Goal: Task Accomplishment & Management: Complete application form

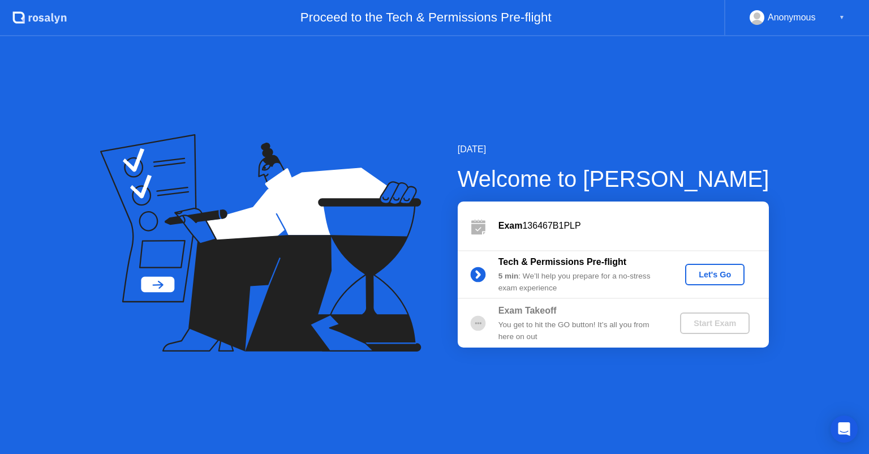
click at [710, 275] on div "Let's Go" at bounding box center [714, 274] width 50 height 9
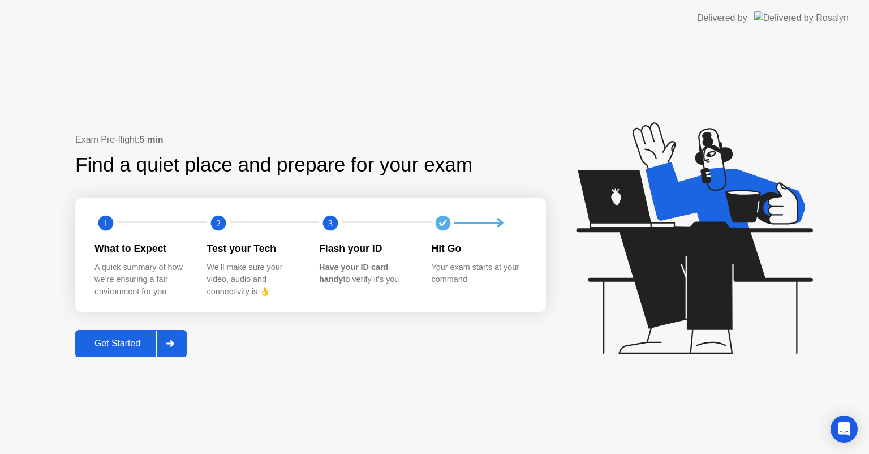
click at [120, 343] on div "Get Started" at bounding box center [117, 343] width 77 height 10
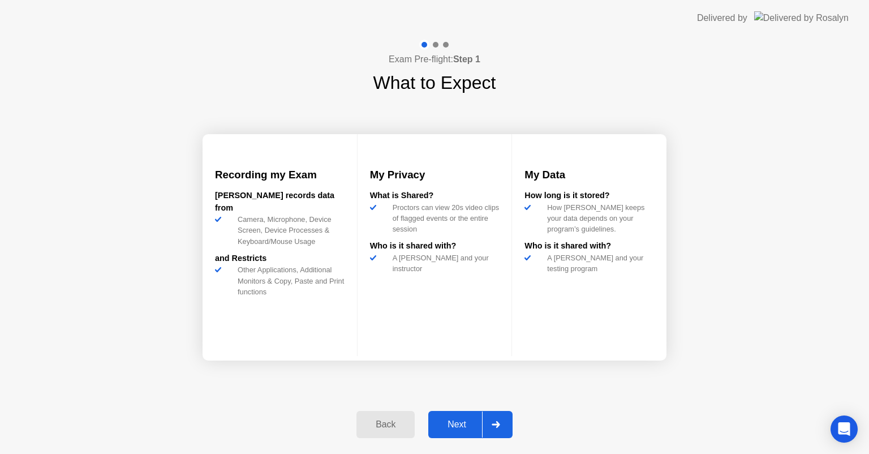
click at [452, 423] on div "Next" at bounding box center [457, 424] width 50 height 10
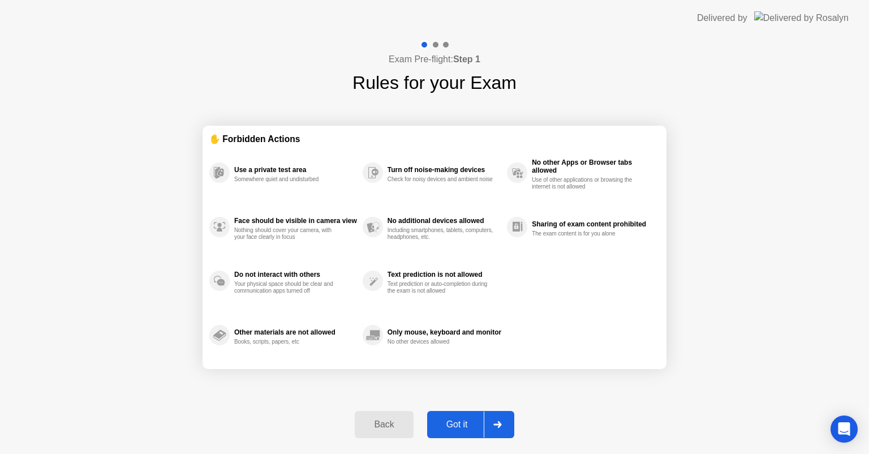
click at [453, 425] on div "Got it" at bounding box center [456, 424] width 53 height 10
select select "**********"
select select "*******"
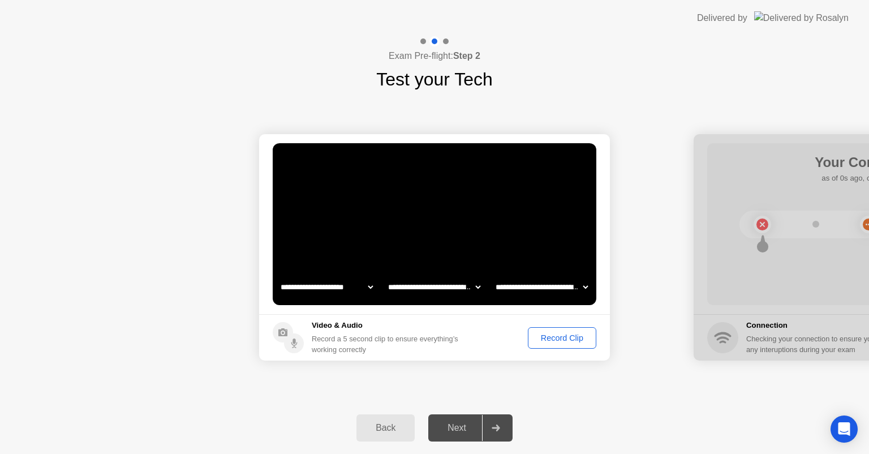
click at [451, 424] on div "Next" at bounding box center [457, 428] width 50 height 10
click at [454, 426] on div "Next" at bounding box center [457, 428] width 50 height 10
click at [460, 428] on div "Next" at bounding box center [457, 428] width 50 height 10
click at [498, 424] on icon at bounding box center [496, 427] width 8 height 7
click at [573, 342] on div "Record Clip" at bounding box center [562, 337] width 61 height 9
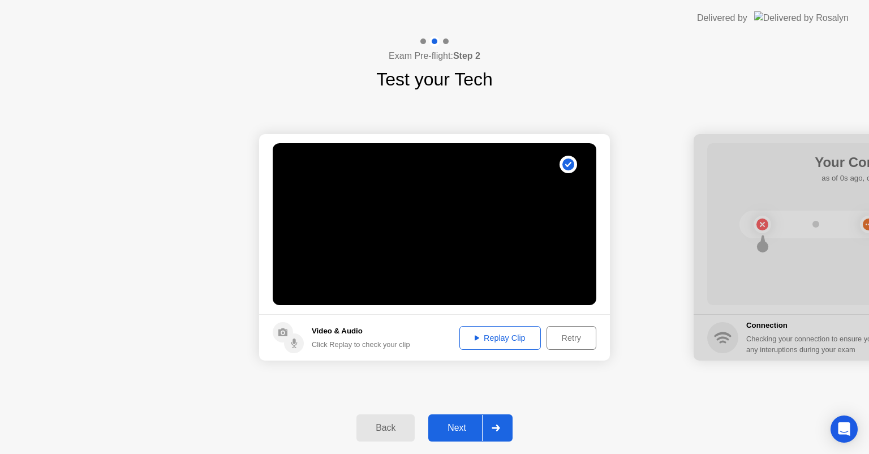
click at [466, 430] on div "Next" at bounding box center [457, 428] width 50 height 10
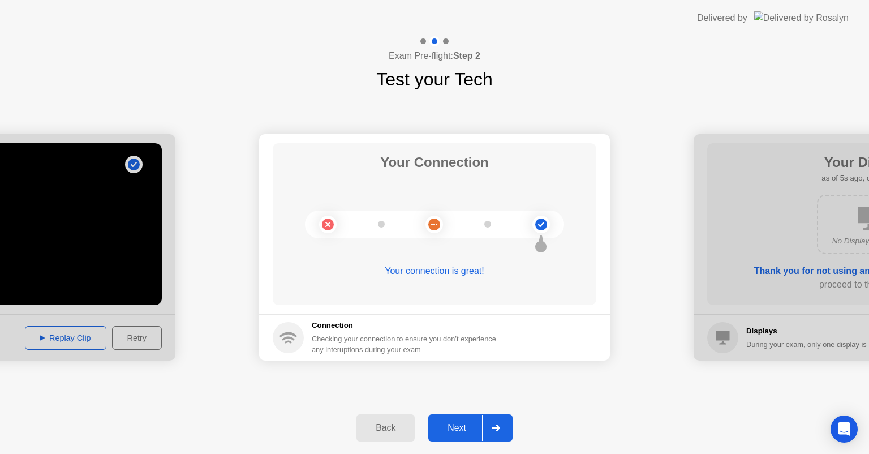
click at [462, 423] on div "Next" at bounding box center [457, 428] width 50 height 10
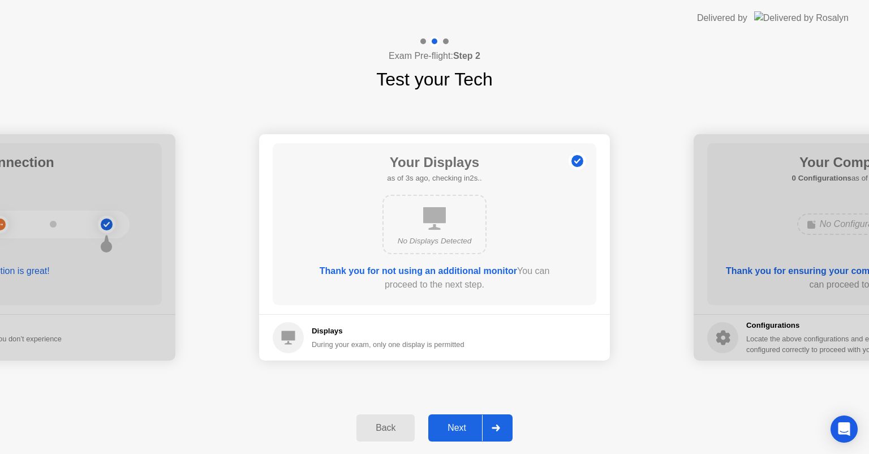
click at [467, 425] on div "Next" at bounding box center [457, 428] width 50 height 10
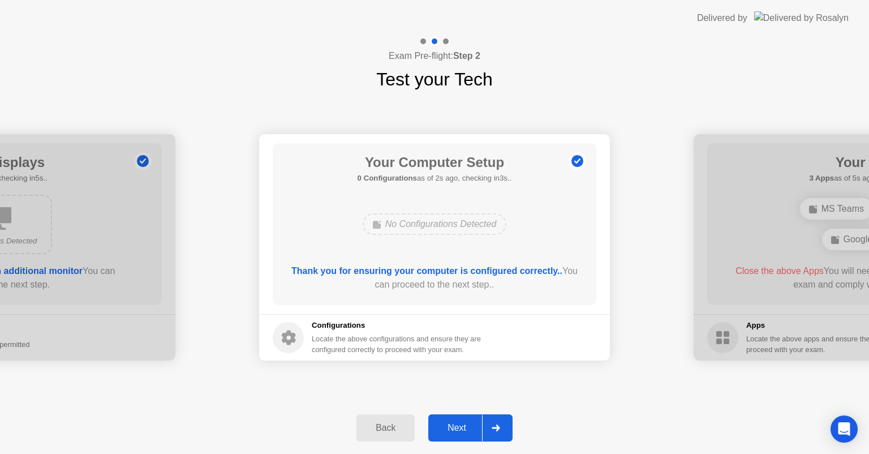
click at [471, 424] on div "Next" at bounding box center [457, 428] width 50 height 10
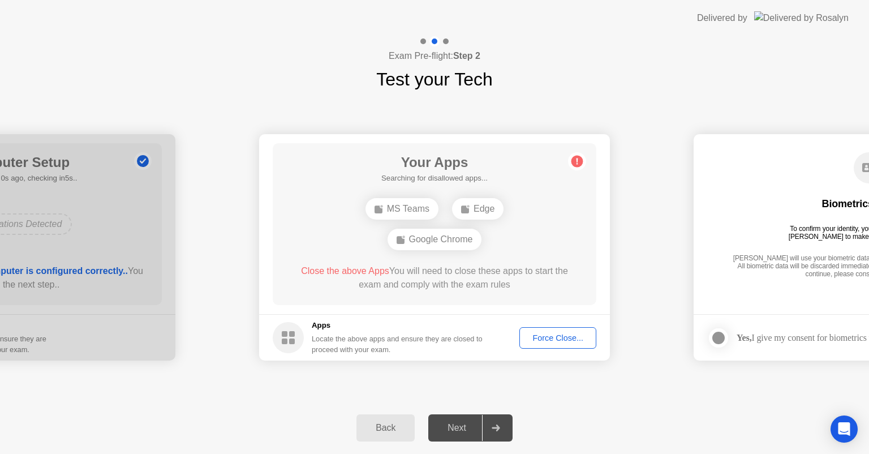
click at [471, 424] on div "Next" at bounding box center [457, 428] width 50 height 10
click at [451, 238] on div "Google Chrome" at bounding box center [434, 239] width 94 height 21
click at [462, 428] on div "Next" at bounding box center [457, 428] width 50 height 10
click at [544, 342] on div "Force Close..." at bounding box center [557, 337] width 69 height 9
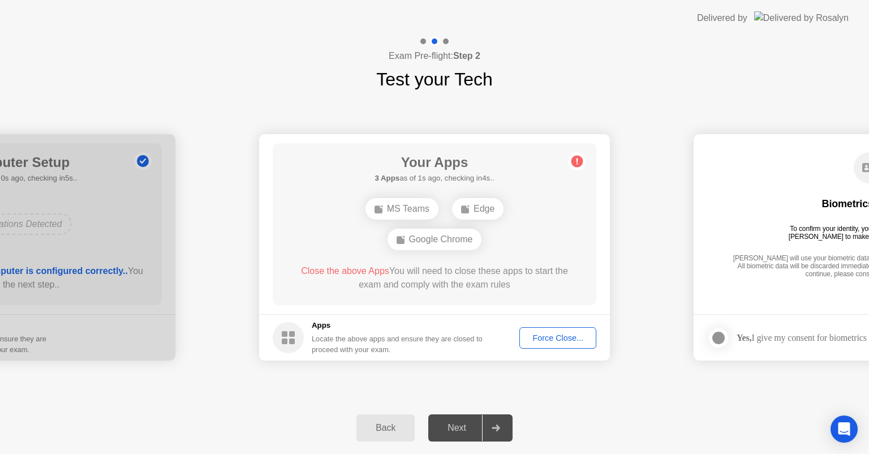
click at [459, 431] on div "Next" at bounding box center [457, 428] width 50 height 10
click at [353, 274] on span "Close the above Apps" at bounding box center [345, 271] width 88 height 10
click at [559, 336] on div "Force Close..." at bounding box center [557, 337] width 69 height 9
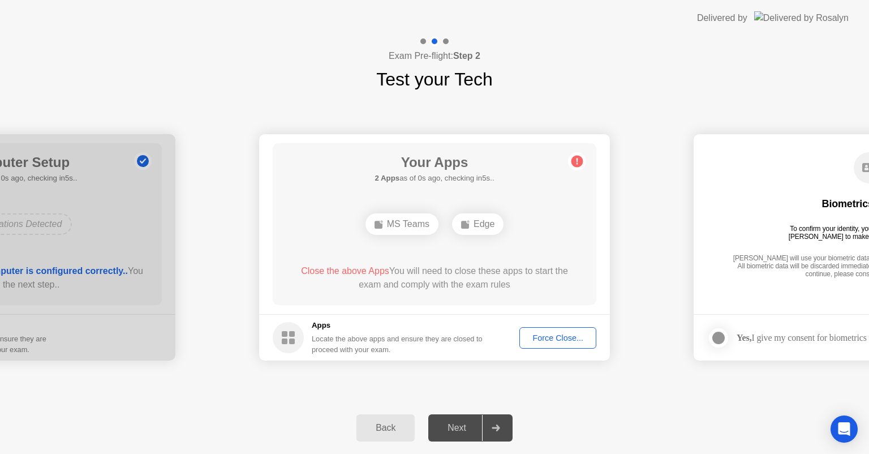
click at [488, 223] on div "Edge" at bounding box center [477, 223] width 51 height 21
drag, startPoint x: 374, startPoint y: 231, endPoint x: 425, endPoint y: 231, distance: 50.3
click at [376, 231] on div "MS Teams" at bounding box center [401, 223] width 73 height 21
click at [425, 231] on div "MS Teams" at bounding box center [401, 223] width 73 height 21
click at [426, 223] on div "MS Teams" at bounding box center [401, 223] width 73 height 21
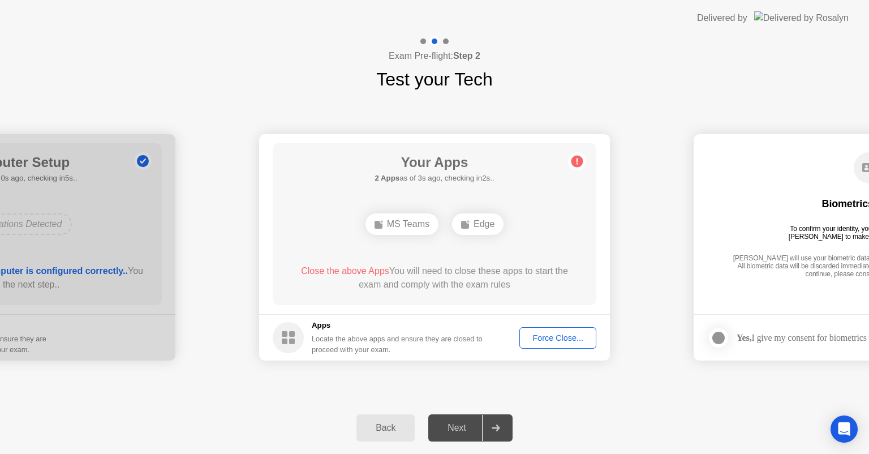
click at [472, 222] on div "Edge" at bounding box center [477, 223] width 51 height 21
click at [486, 230] on div "Edge" at bounding box center [477, 223] width 51 height 21
click at [413, 226] on div "MS Teams" at bounding box center [401, 223] width 73 height 21
click at [468, 226] on rect at bounding box center [465, 225] width 8 height 8
click at [581, 161] on circle at bounding box center [577, 162] width 12 height 12
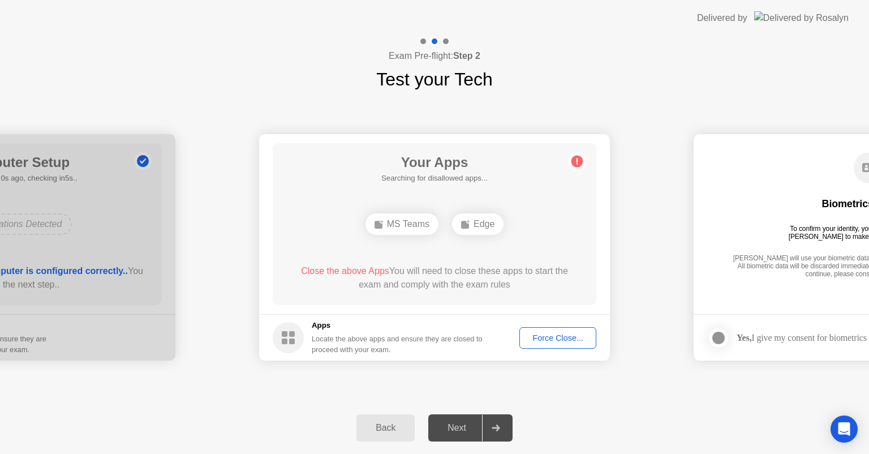
click at [479, 226] on div "Edge" at bounding box center [477, 223] width 51 height 21
click at [539, 339] on div "Force Close..." at bounding box center [557, 337] width 69 height 9
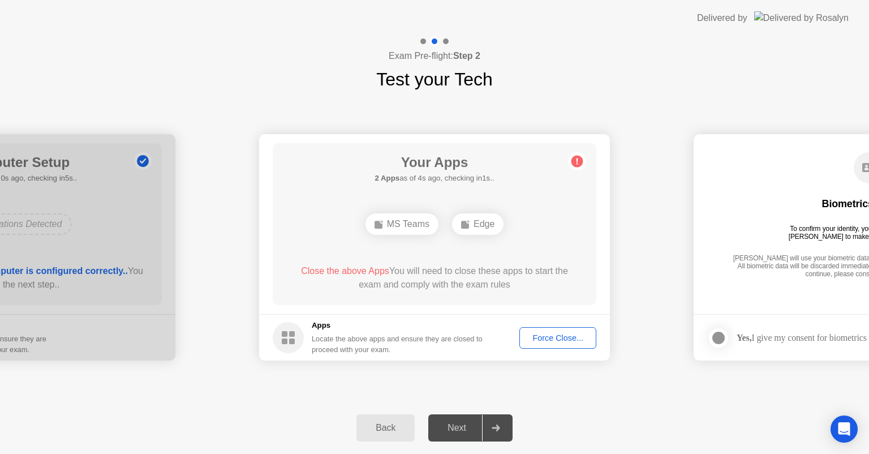
click at [418, 220] on div "MS Teams" at bounding box center [401, 223] width 73 height 21
click at [482, 227] on div "Edge" at bounding box center [477, 223] width 51 height 21
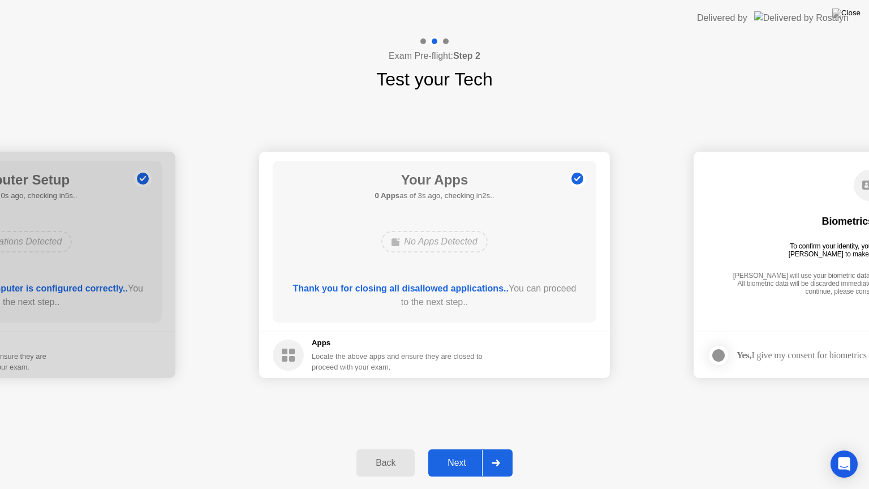
click at [455, 453] on div "Next" at bounding box center [457, 463] width 50 height 10
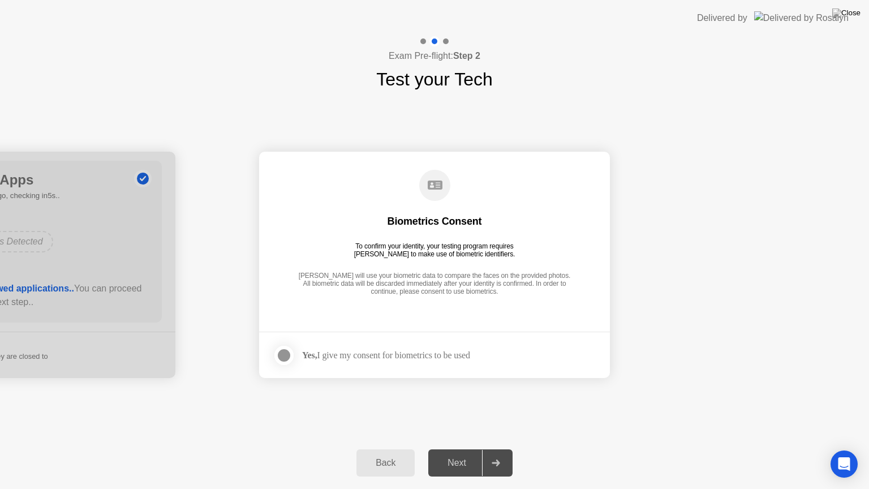
click at [467, 353] on div "Yes, I give my consent for biometrics to be used" at bounding box center [386, 355] width 168 height 11
click at [467, 453] on div "Next" at bounding box center [457, 463] width 50 height 10
click at [286, 358] on div at bounding box center [284, 355] width 14 height 14
click at [466, 453] on div "Next" at bounding box center [457, 463] width 50 height 10
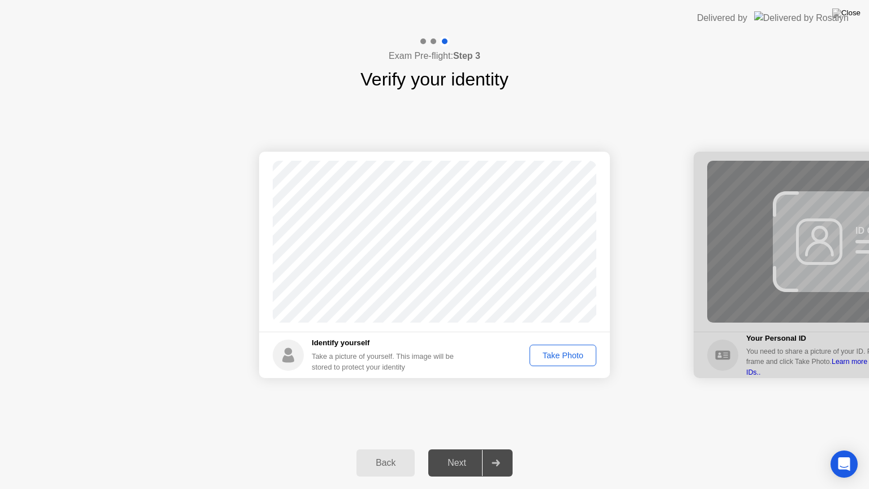
click at [459, 453] on div "Next" at bounding box center [457, 463] width 50 height 10
click at [560, 355] on div "Take Photo" at bounding box center [562, 355] width 59 height 9
click at [457, 453] on div "Next" at bounding box center [457, 463] width 50 height 10
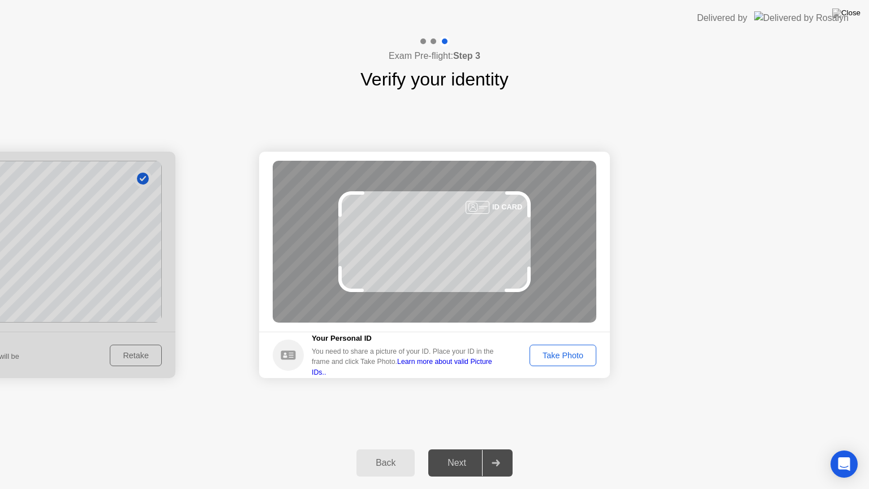
click at [564, 355] on div "Take Photo" at bounding box center [562, 355] width 59 height 9
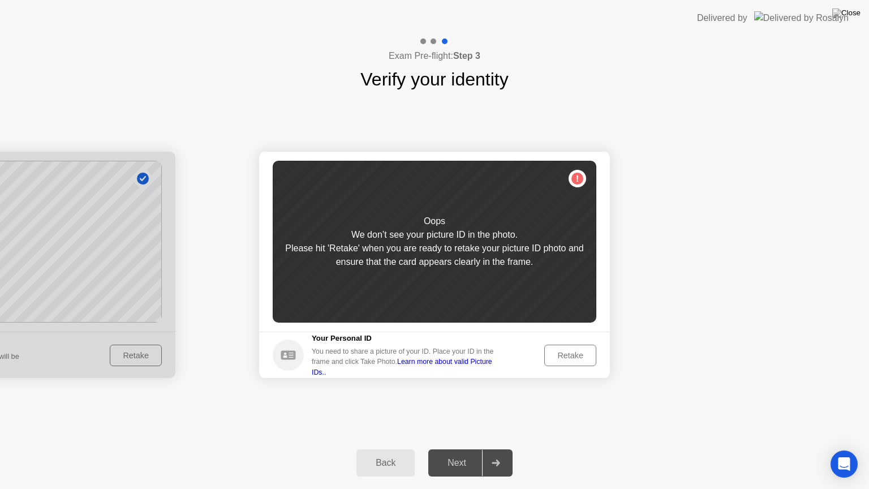
click at [567, 353] on div "Retake" at bounding box center [570, 355] width 44 height 9
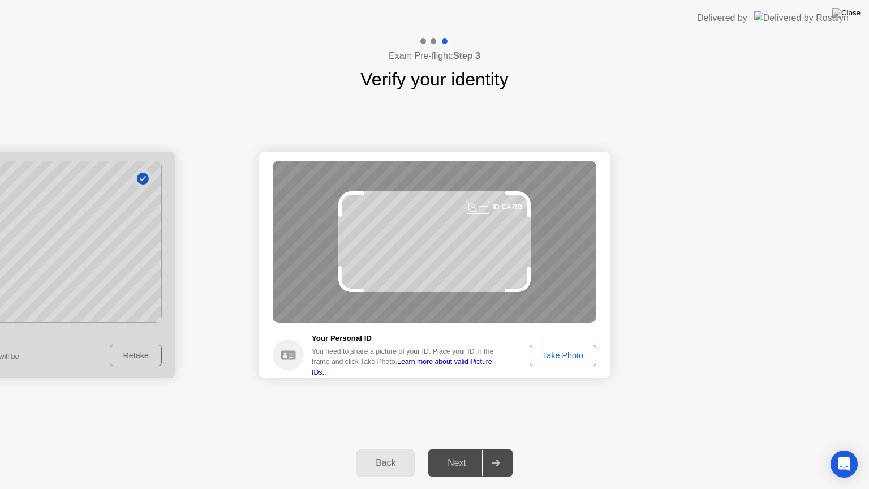
click at [552, 356] on div "Take Photo" at bounding box center [562, 355] width 59 height 9
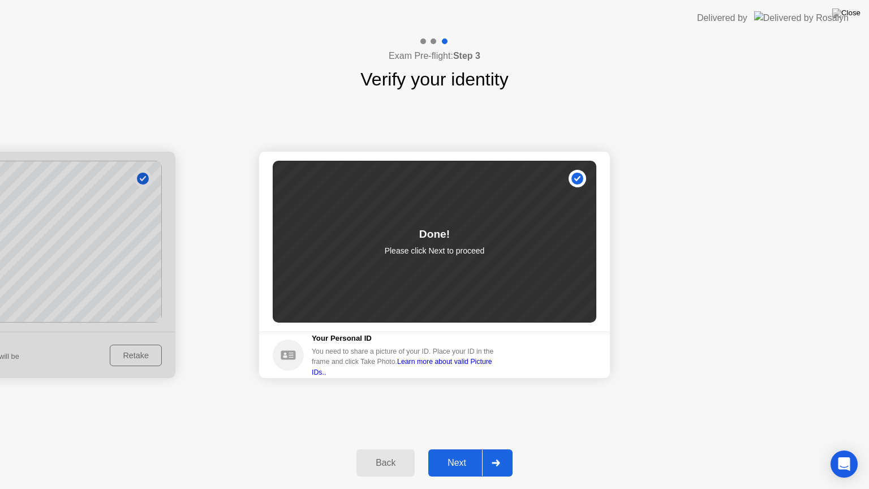
click at [462, 453] on button "Next" at bounding box center [470, 462] width 84 height 27
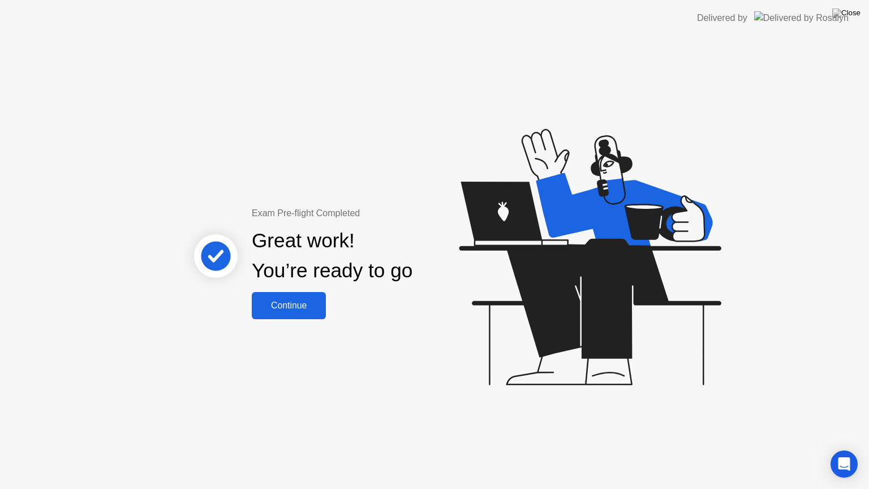
click at [318, 305] on div "Continue" at bounding box center [288, 305] width 67 height 10
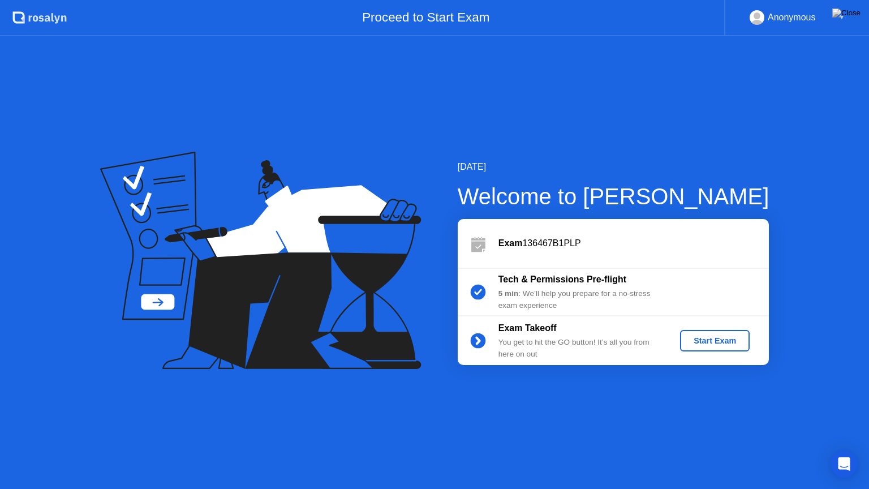
click at [697, 343] on div "Start Exam" at bounding box center [714, 340] width 61 height 9
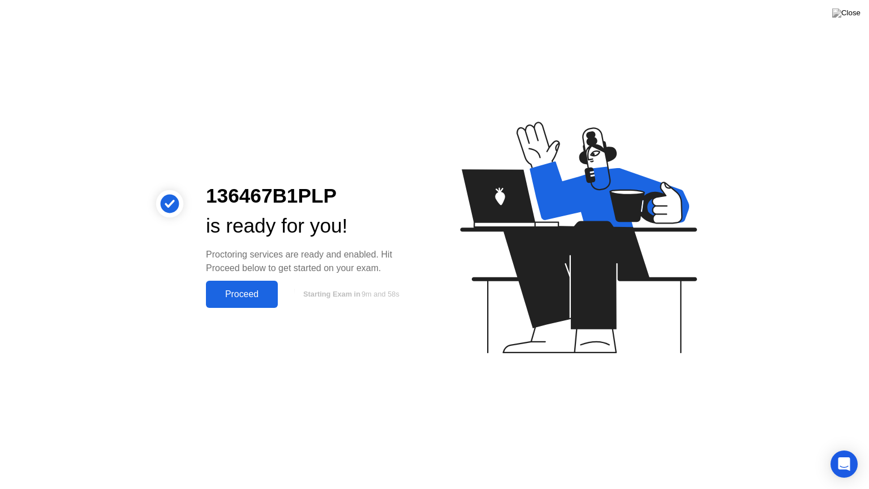
click at [257, 294] on div "Proceed" at bounding box center [241, 294] width 65 height 10
